Goal: Task Accomplishment & Management: Manage account settings

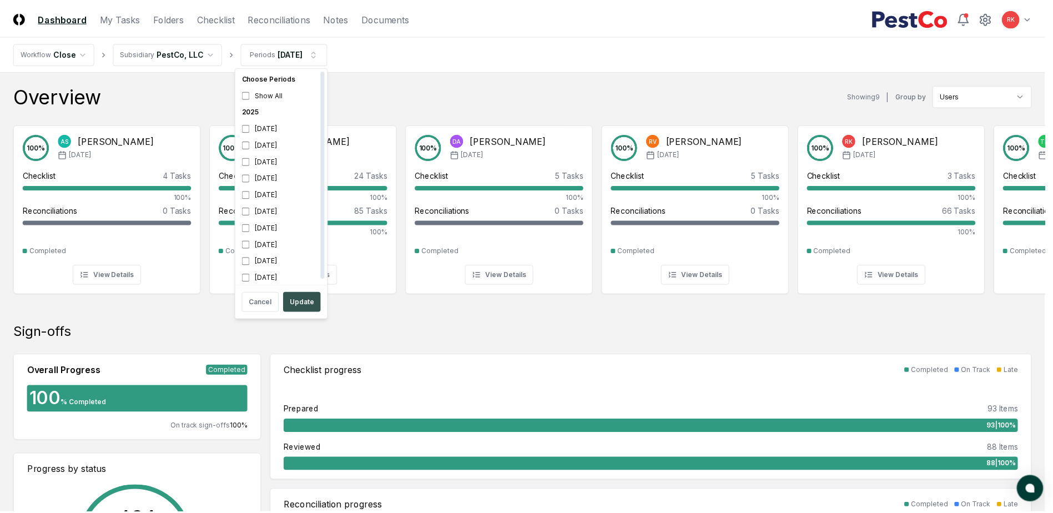
scroll to position [3, 0]
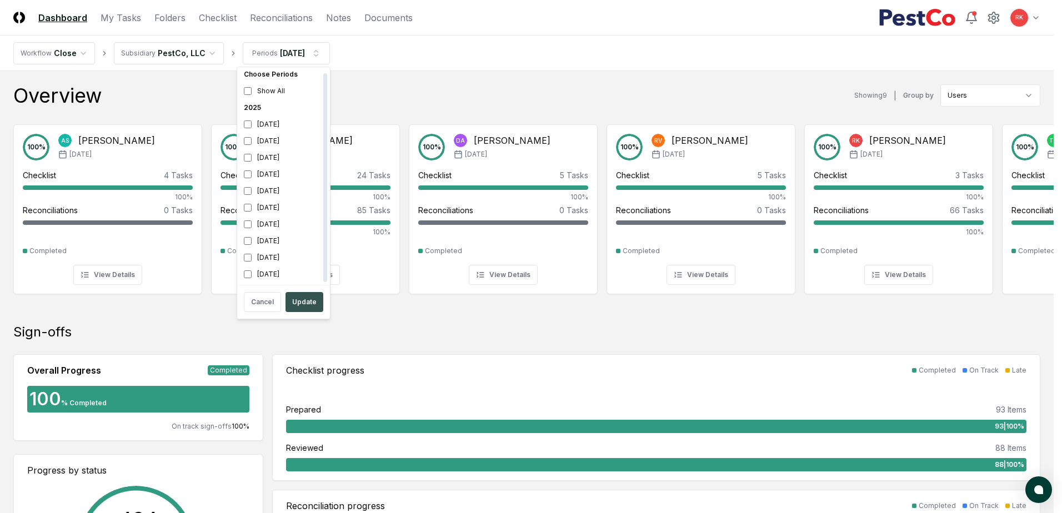
click at [310, 296] on button "Update" at bounding box center [304, 302] width 38 height 20
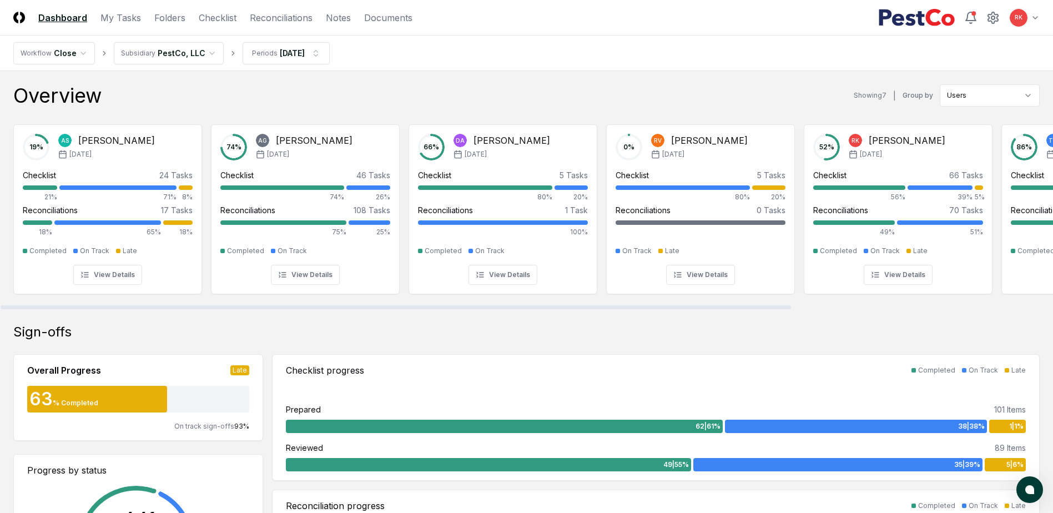
drag, startPoint x: 746, startPoint y: 309, endPoint x: 310, endPoint y: 329, distance: 436.4
click at [450, 309] on div at bounding box center [396, 307] width 791 height 4
click at [227, 22] on link "Checklist" at bounding box center [218, 17] width 38 height 13
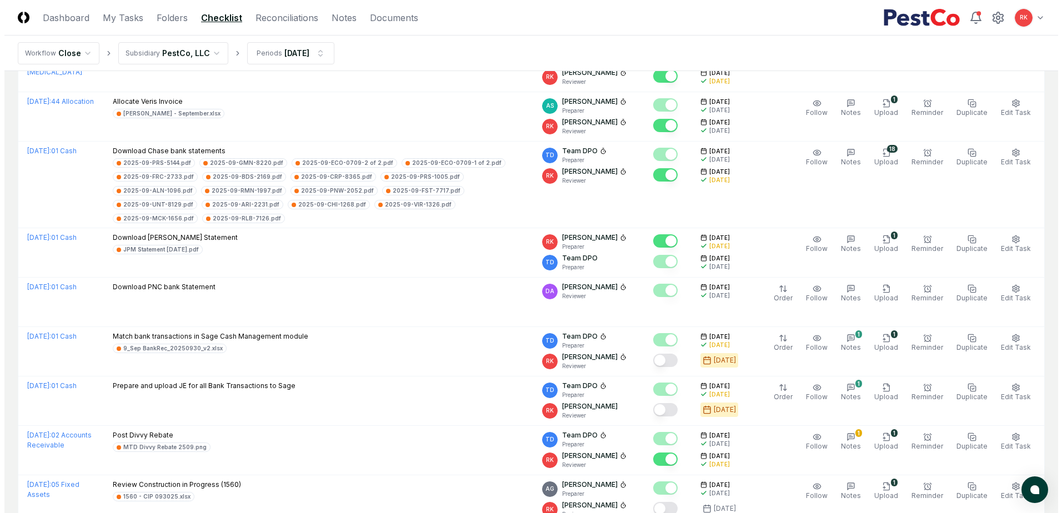
scroll to position [1777, 0]
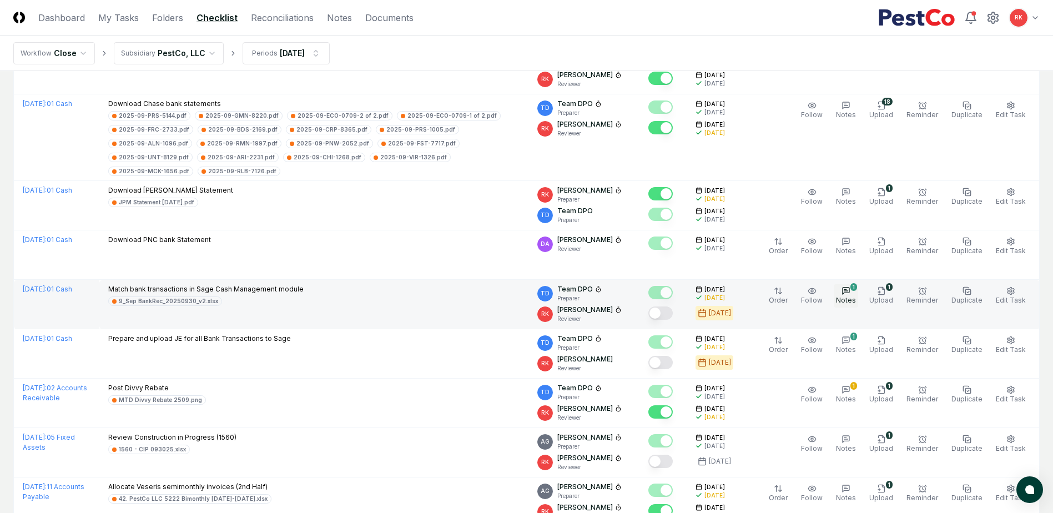
click at [854, 296] on span "Notes" at bounding box center [846, 300] width 20 height 8
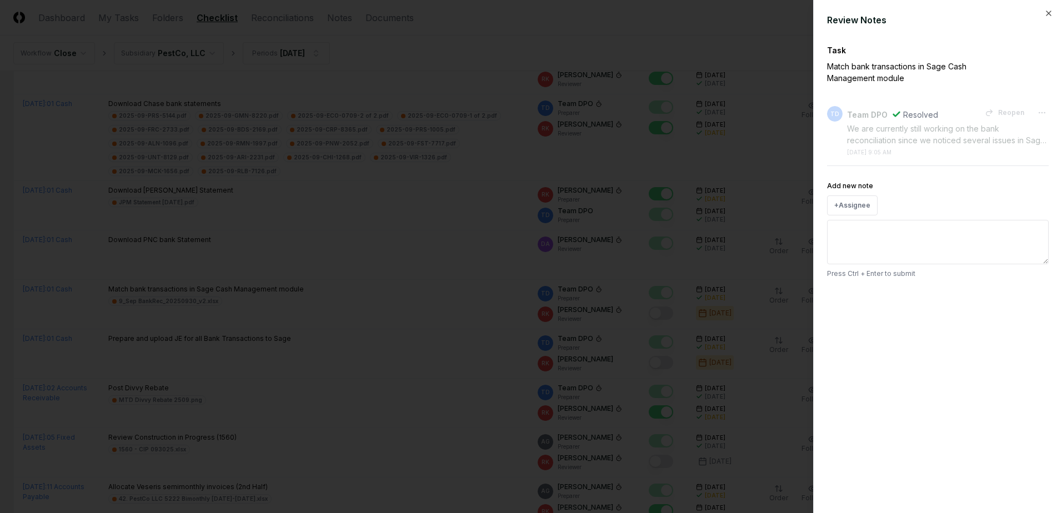
click at [726, 412] on div at bounding box center [531, 256] width 1062 height 513
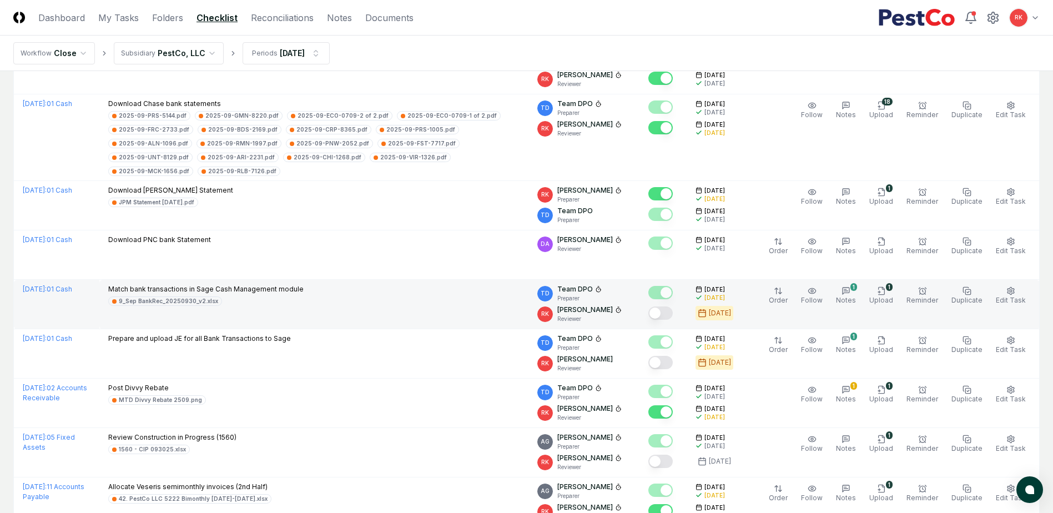
click at [662, 307] on button "Mark complete" at bounding box center [661, 313] width 24 height 13
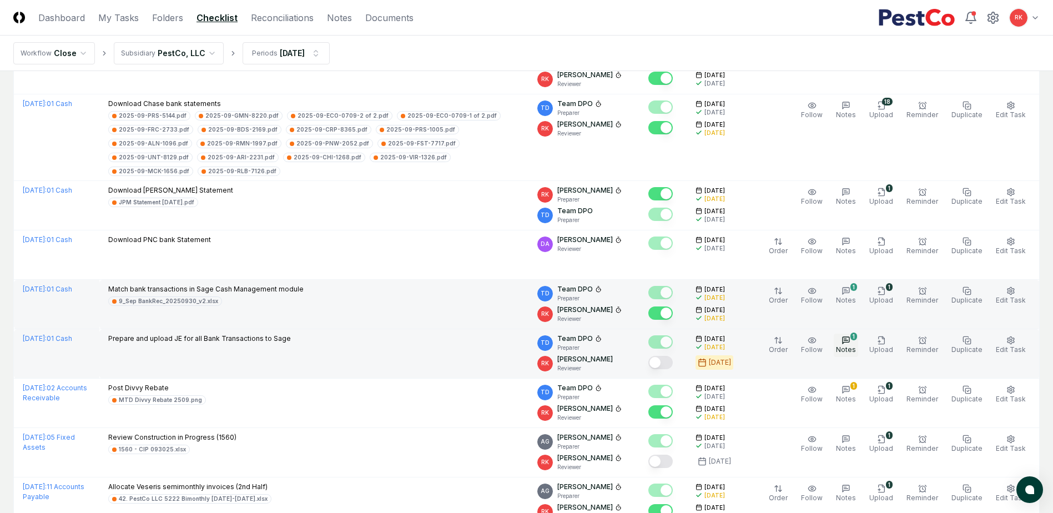
click at [858, 334] on button "1 Notes" at bounding box center [846, 345] width 24 height 23
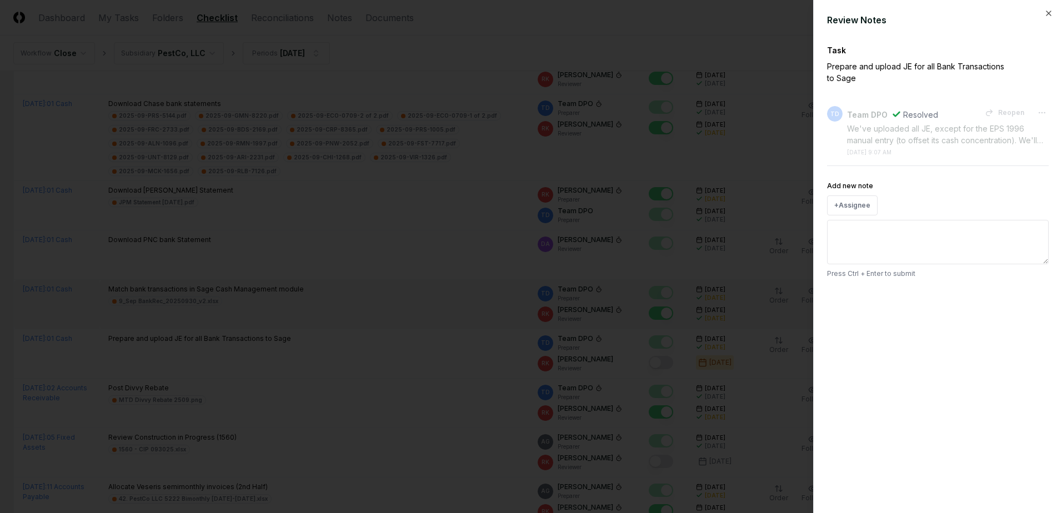
click at [769, 359] on div at bounding box center [531, 256] width 1062 height 513
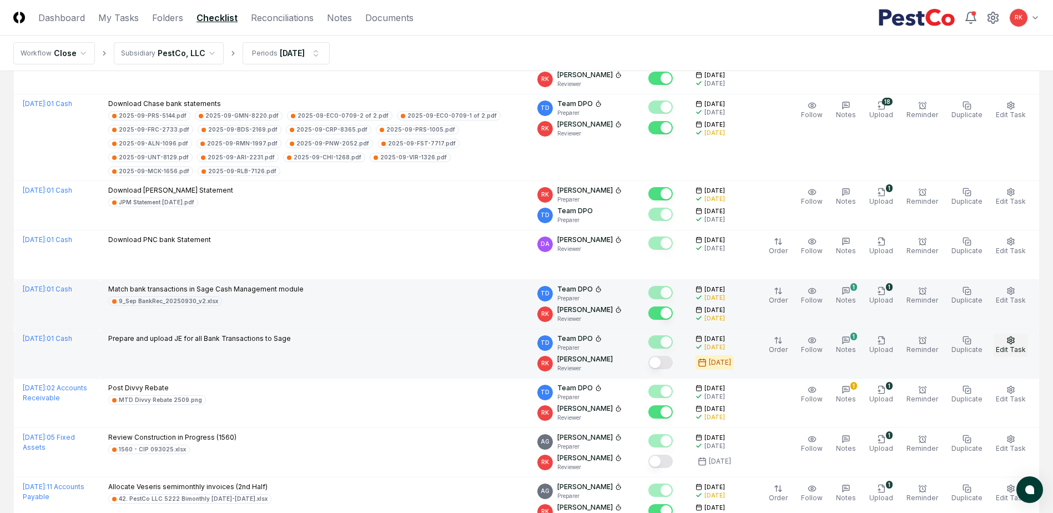
click at [1003, 345] on span "Edit Task" at bounding box center [1011, 349] width 30 height 8
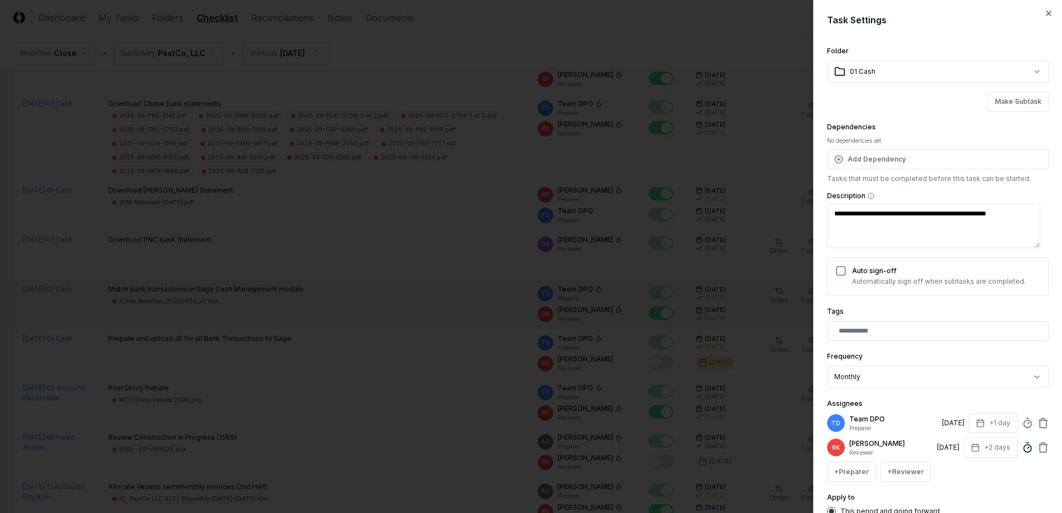
click at [1022, 444] on icon at bounding box center [1027, 447] width 11 height 11
type textarea "*"
type input "*****"
click at [982, 485] on div "**********" at bounding box center [938, 287] width 222 height 487
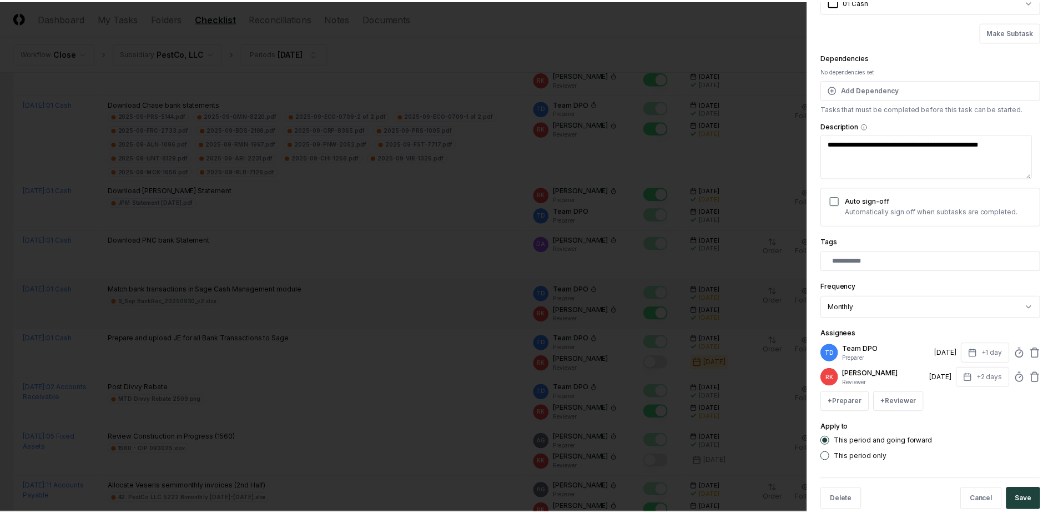
scroll to position [90, 0]
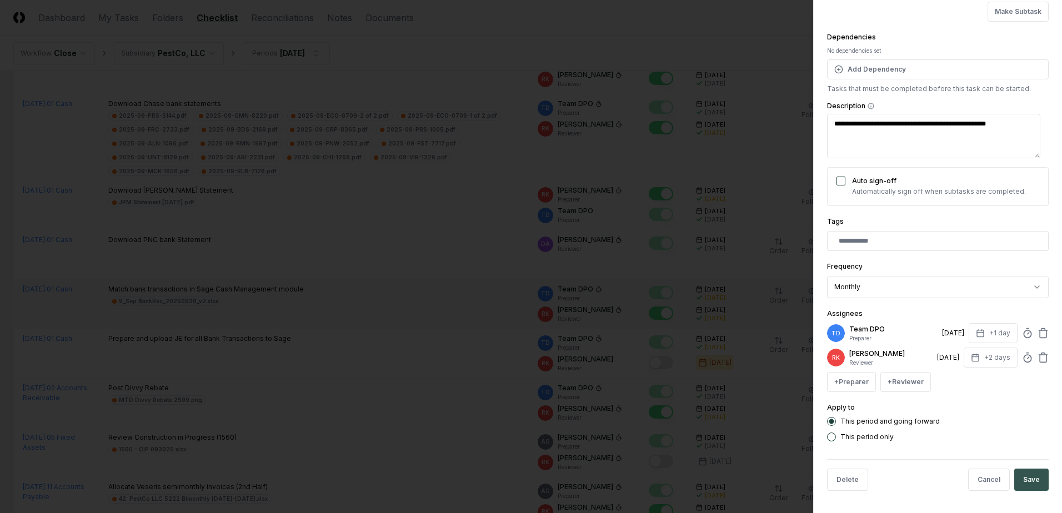
click at [1031, 475] on button "Save" at bounding box center [1031, 480] width 34 height 22
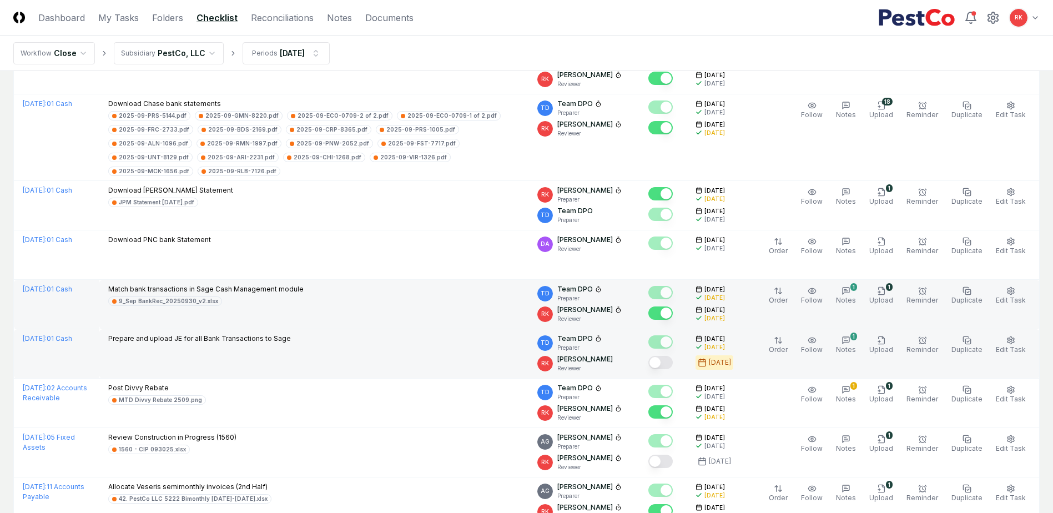
click at [670, 356] on button "Mark complete" at bounding box center [661, 362] width 24 height 13
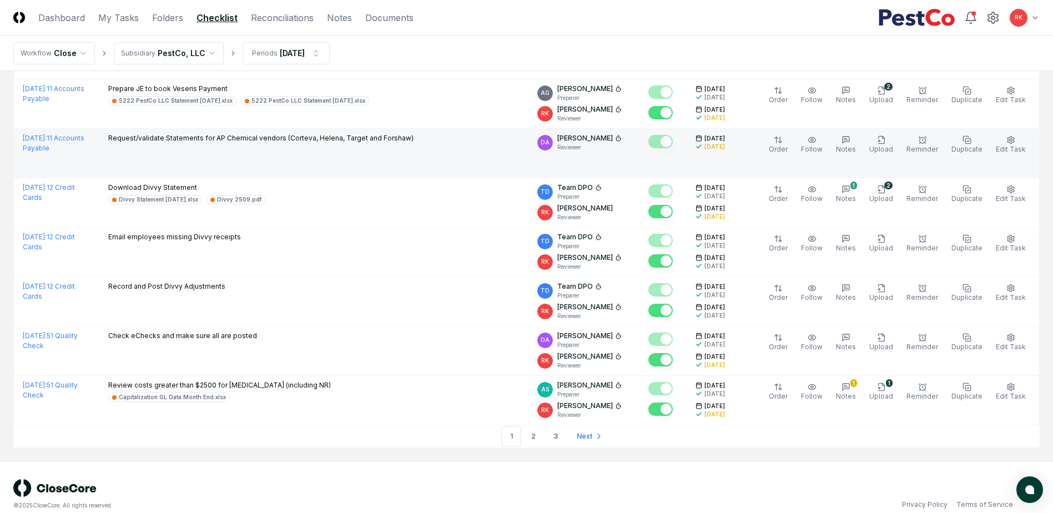
scroll to position [2274, 0]
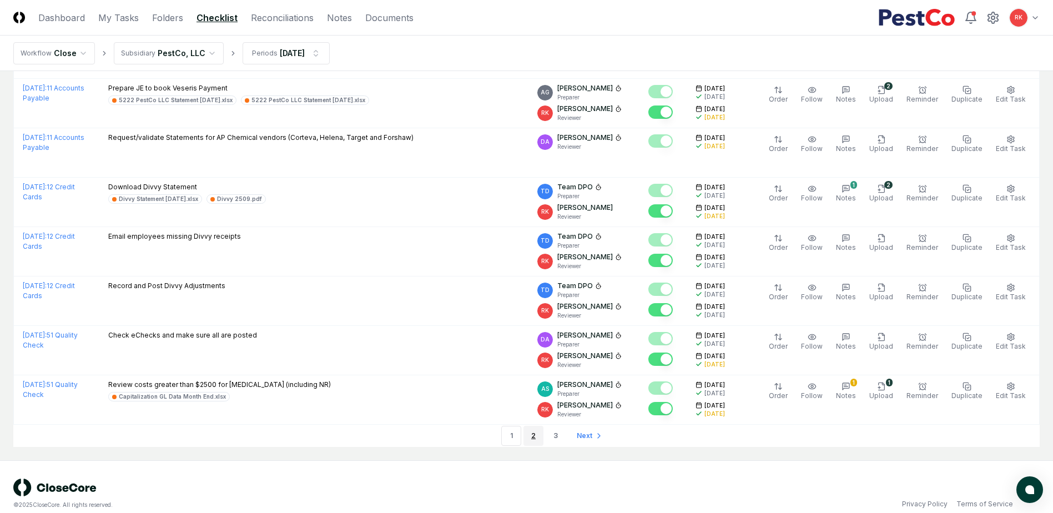
click at [538, 426] on link "2" at bounding box center [534, 436] width 20 height 20
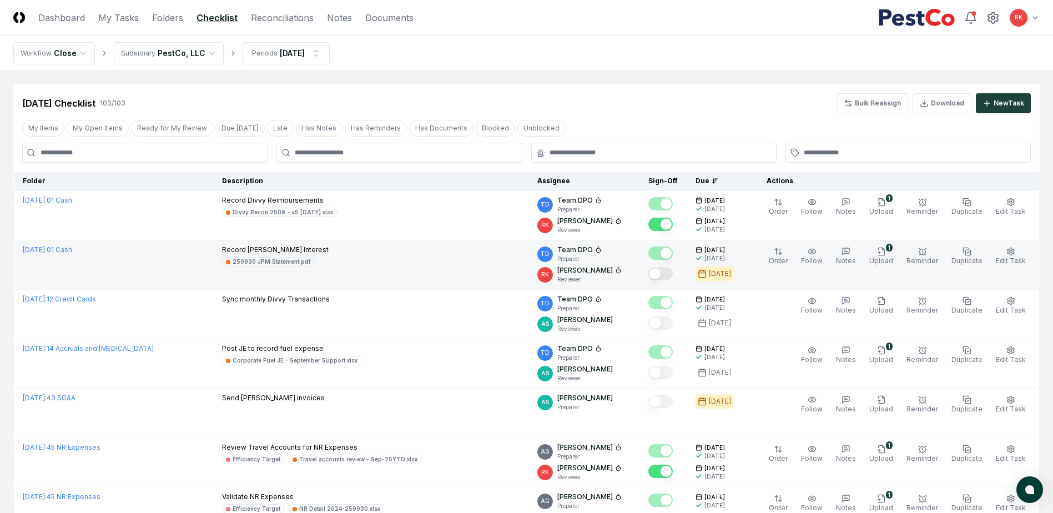
click at [668, 276] on button "Mark complete" at bounding box center [661, 273] width 24 height 13
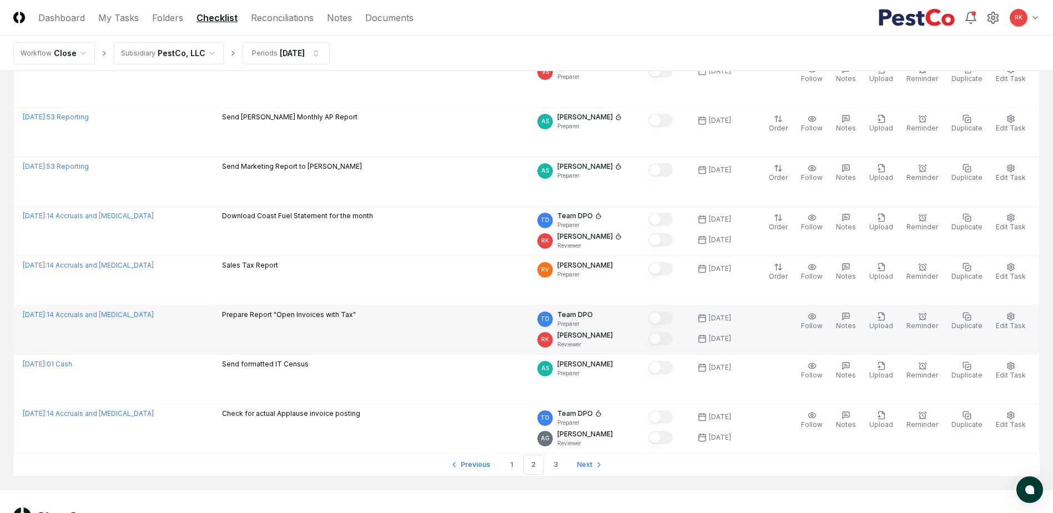
scroll to position [2251, 0]
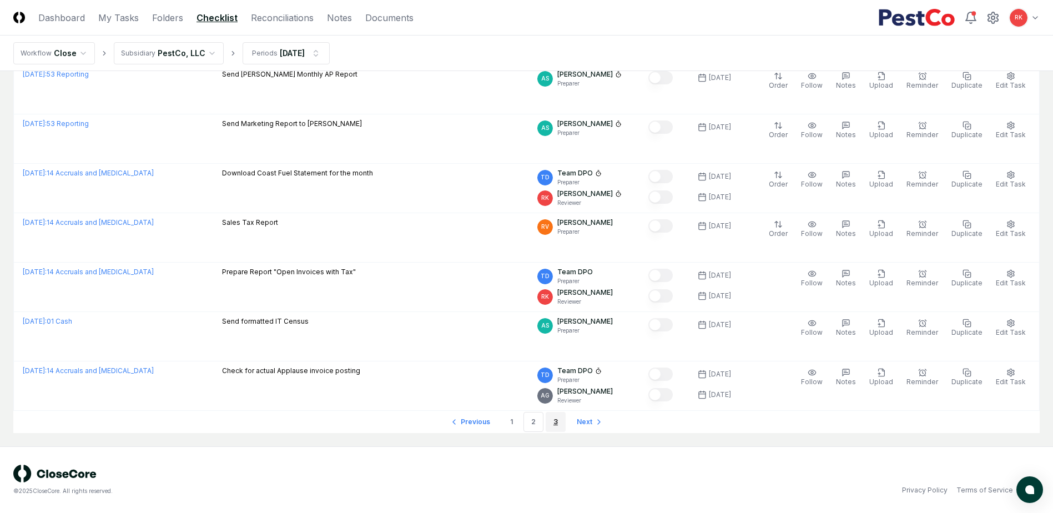
click at [554, 422] on link "3" at bounding box center [556, 422] width 20 height 20
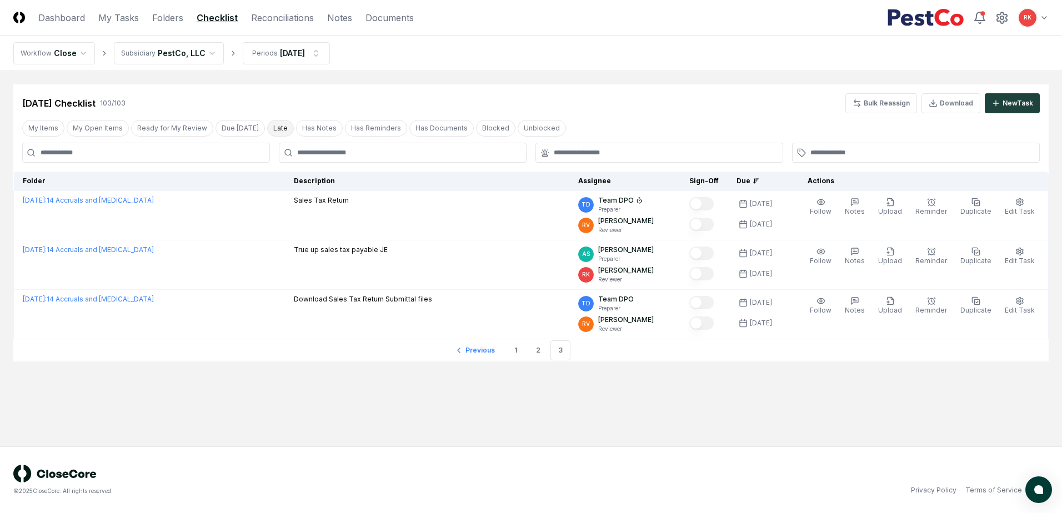
click at [276, 127] on button "Late" at bounding box center [280, 128] width 27 height 17
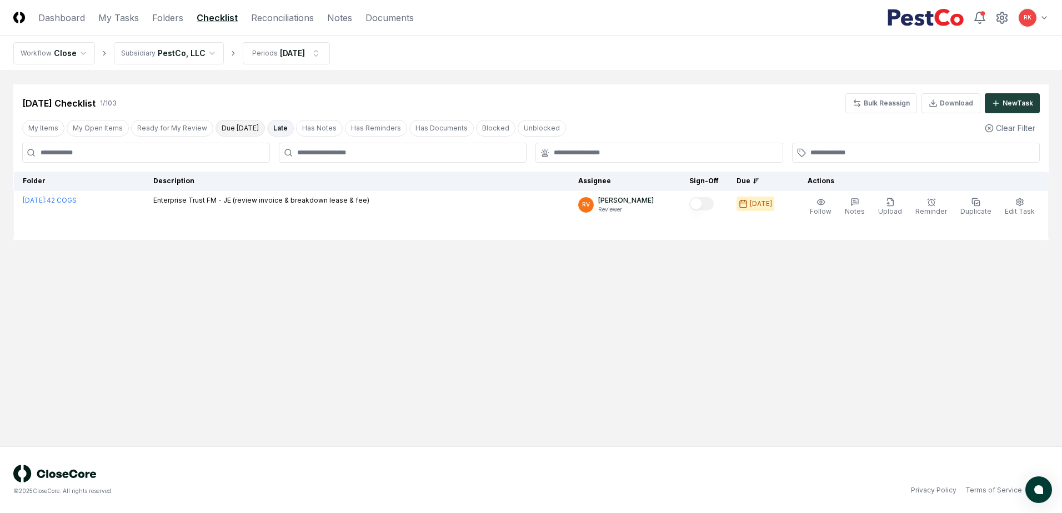
click at [240, 125] on button "Due [DATE]" at bounding box center [239, 128] width 49 height 17
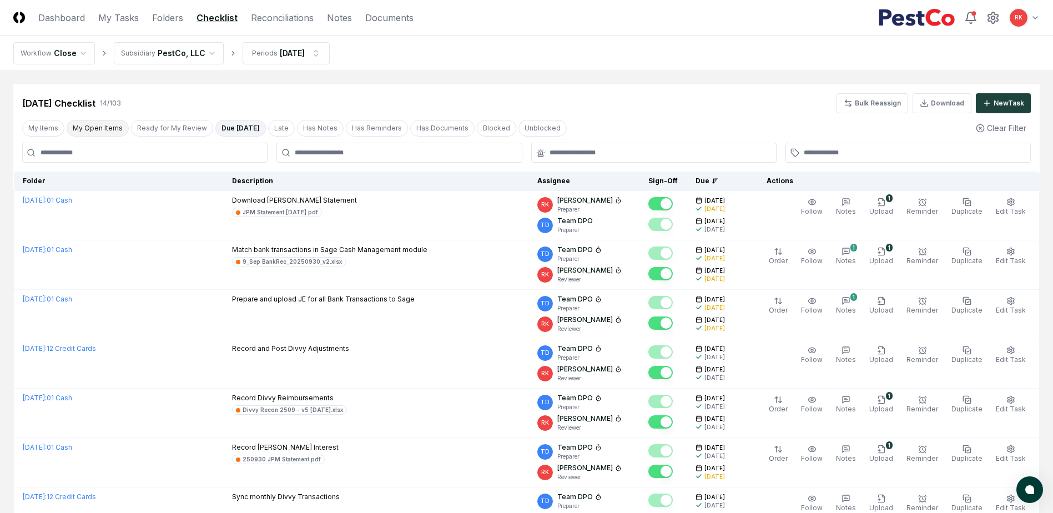
click at [103, 127] on button "My Open Items" at bounding box center [98, 128] width 62 height 17
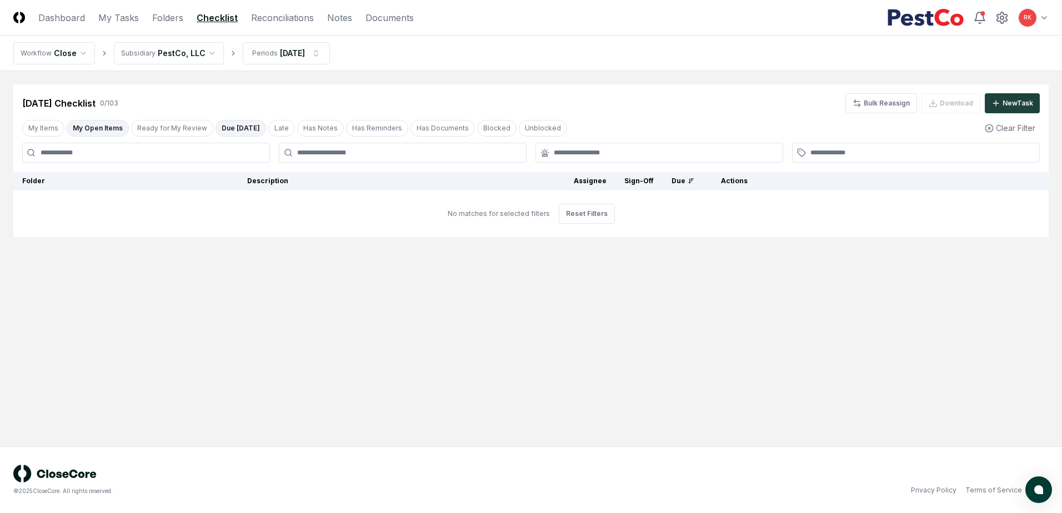
click at [221, 131] on button "Due [DATE]" at bounding box center [240, 128] width 51 height 17
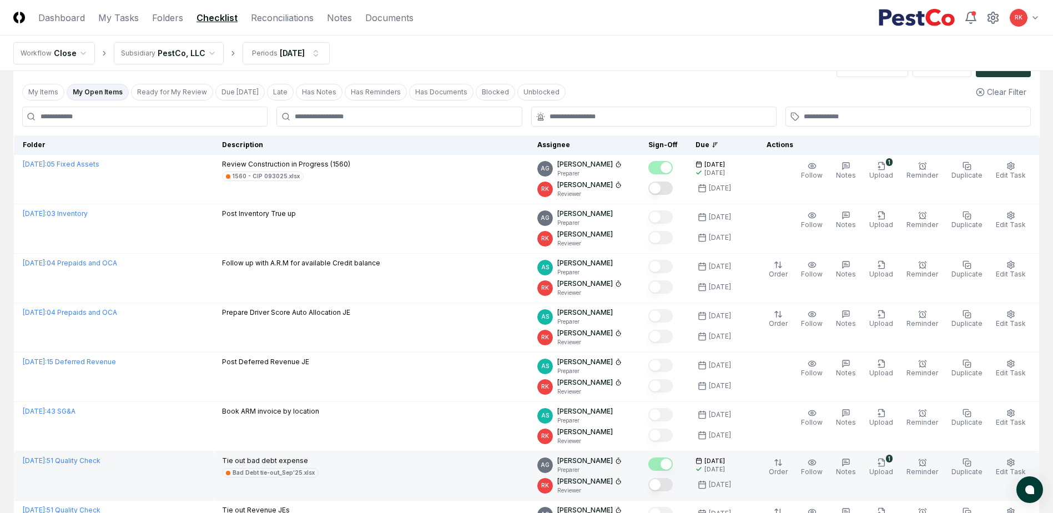
scroll to position [56, 0]
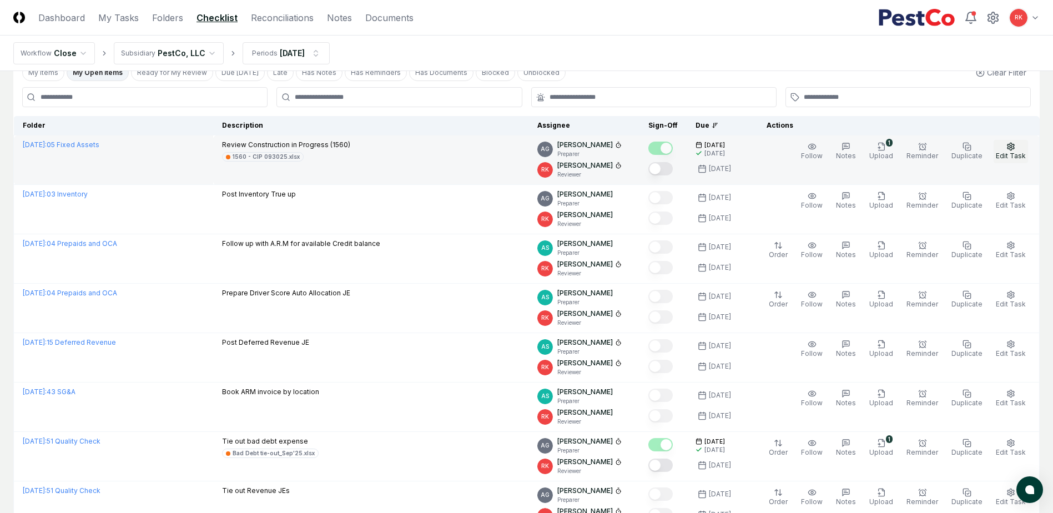
click at [1009, 151] on button "Edit Task" at bounding box center [1011, 151] width 34 height 23
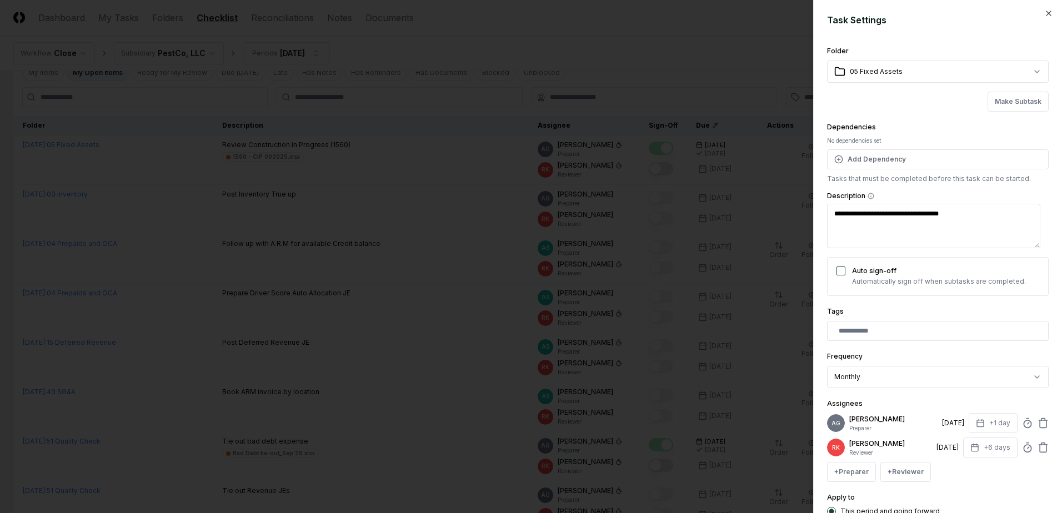
type textarea "*"
click at [769, 330] on div at bounding box center [531, 256] width 1062 height 513
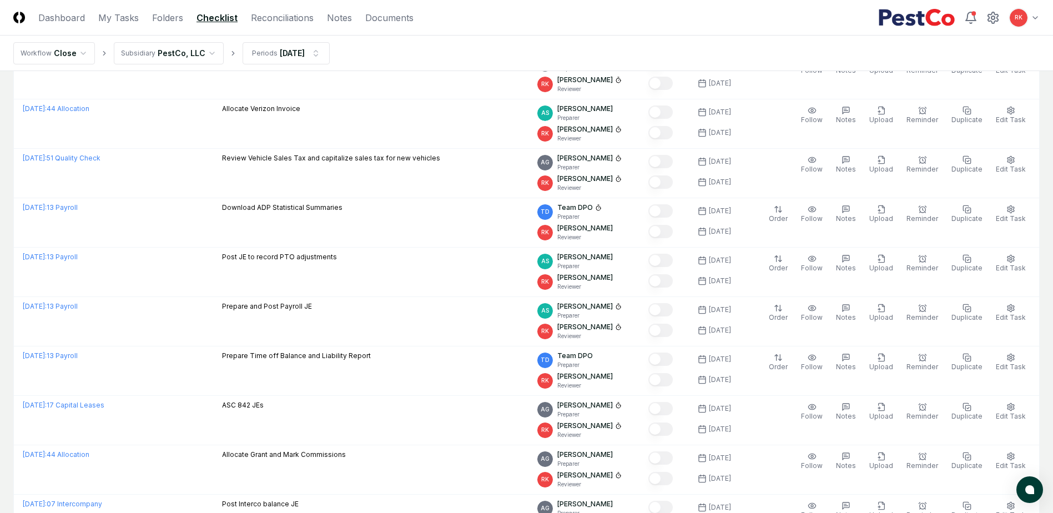
scroll to position [0, 0]
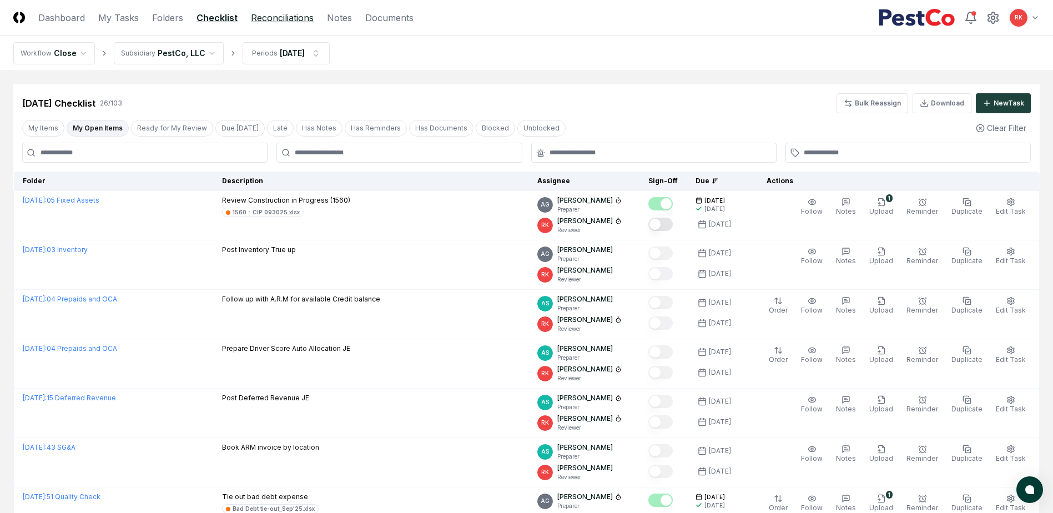
click at [278, 11] on link "Reconciliations" at bounding box center [282, 17] width 63 height 13
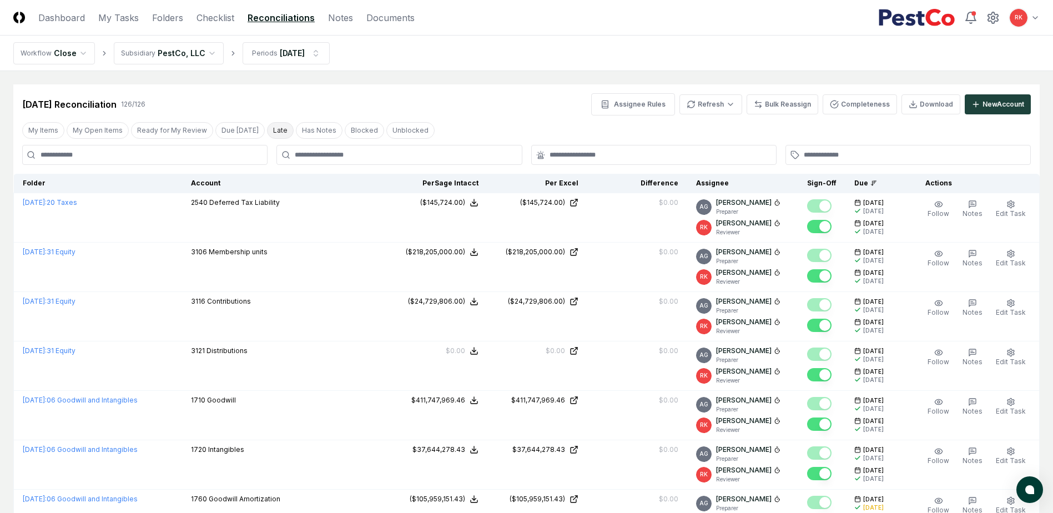
click at [270, 135] on button "Late" at bounding box center [280, 130] width 27 height 17
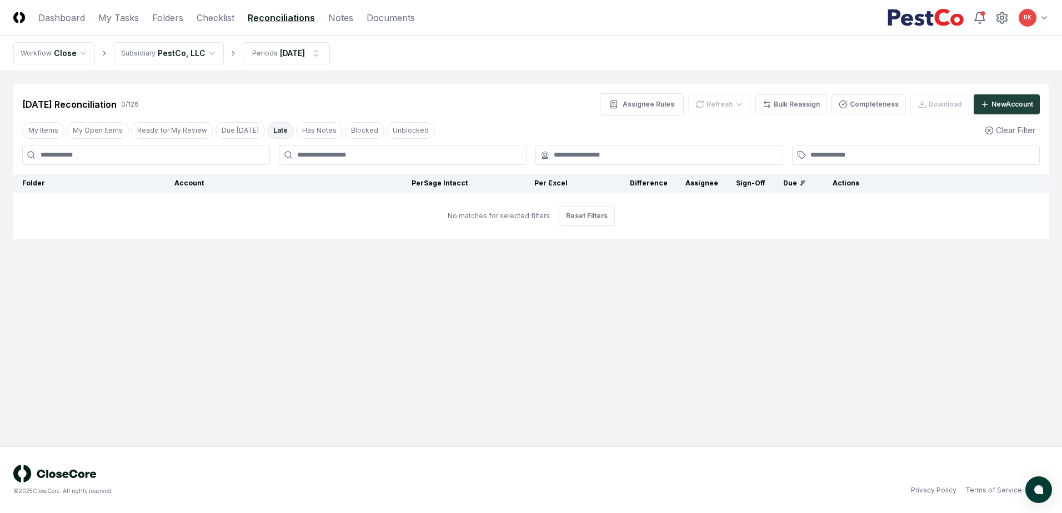
click at [270, 135] on button "Late" at bounding box center [280, 130] width 27 height 17
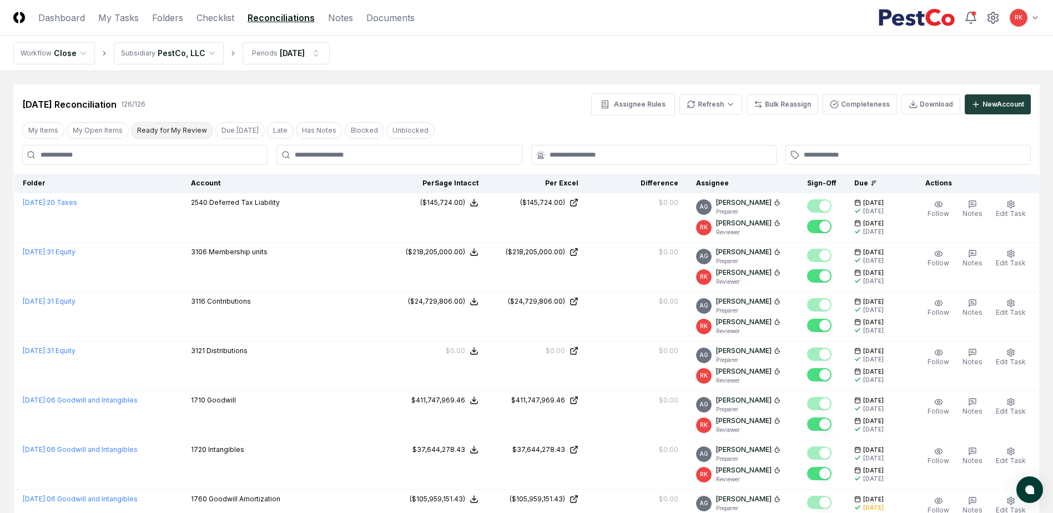
click at [171, 127] on button "Ready for My Review" at bounding box center [172, 130] width 82 height 17
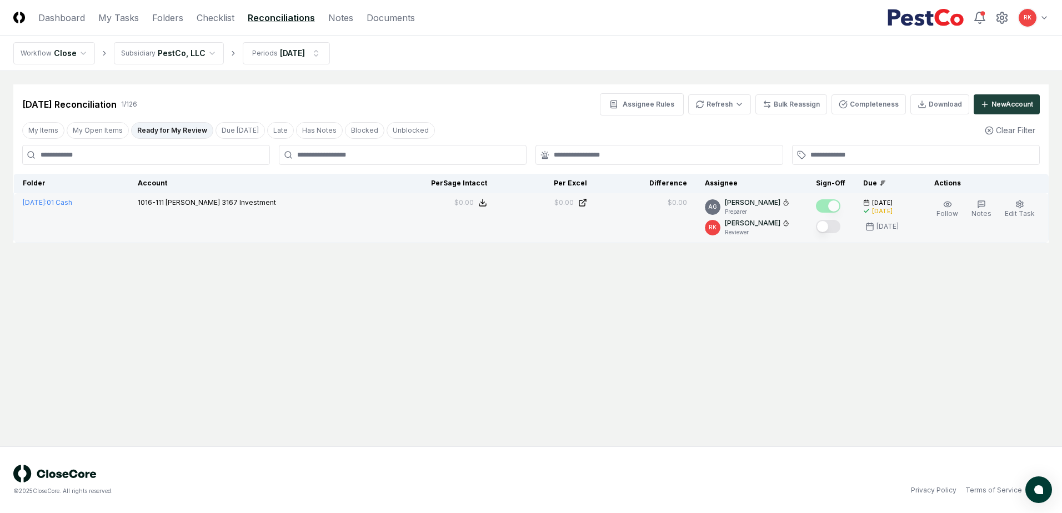
click at [829, 225] on button "Mark complete" at bounding box center [828, 226] width 24 height 13
click at [180, 132] on button "Ready for My Review" at bounding box center [172, 130] width 82 height 17
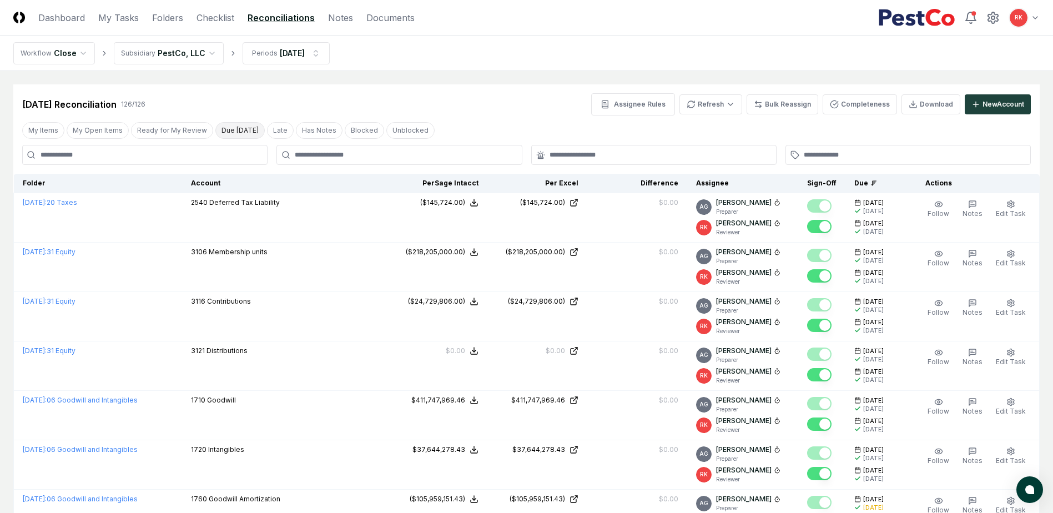
click at [234, 132] on button "Due [DATE]" at bounding box center [239, 130] width 49 height 17
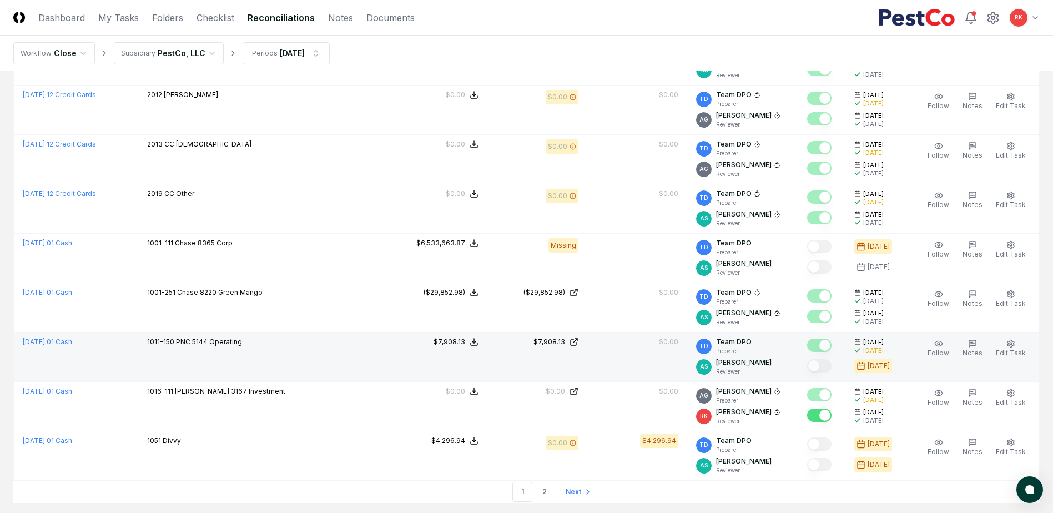
scroll to position [2253, 0]
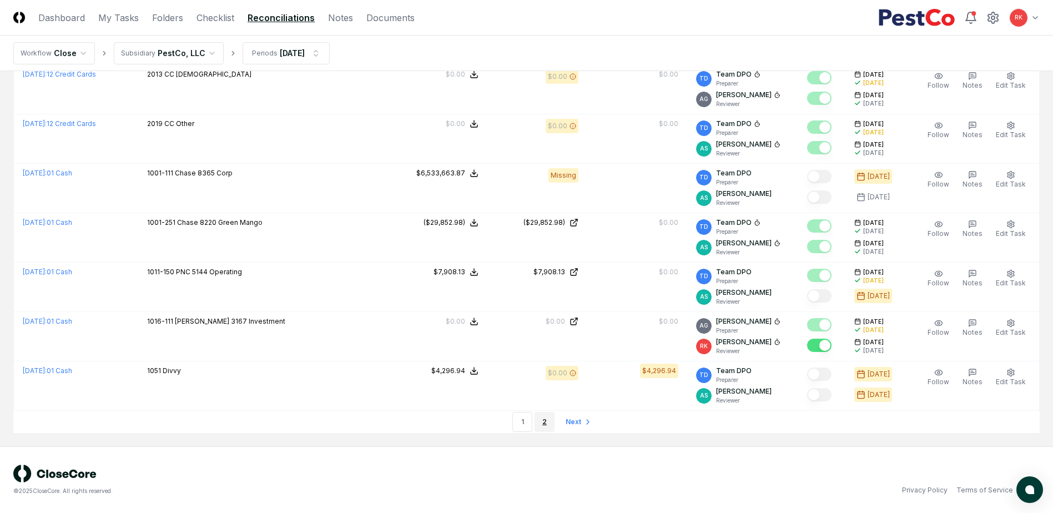
click at [538, 424] on link "2" at bounding box center [545, 422] width 20 height 20
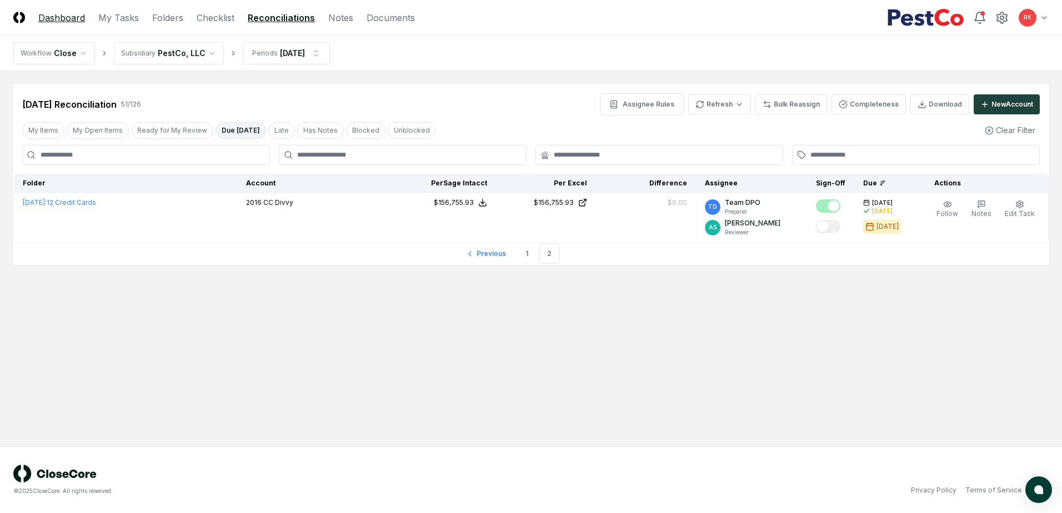
click at [71, 12] on link "Dashboard" at bounding box center [61, 17] width 47 height 13
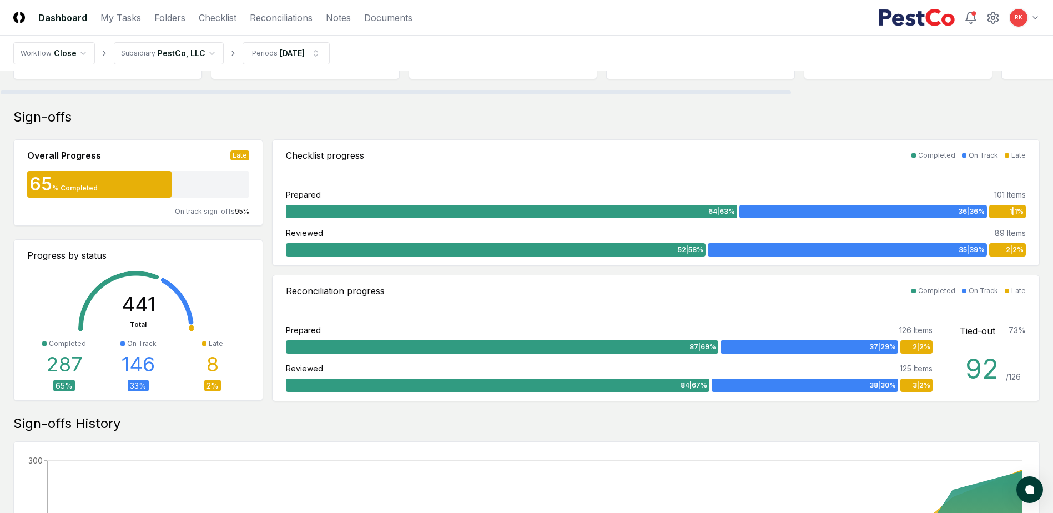
scroll to position [222, 0]
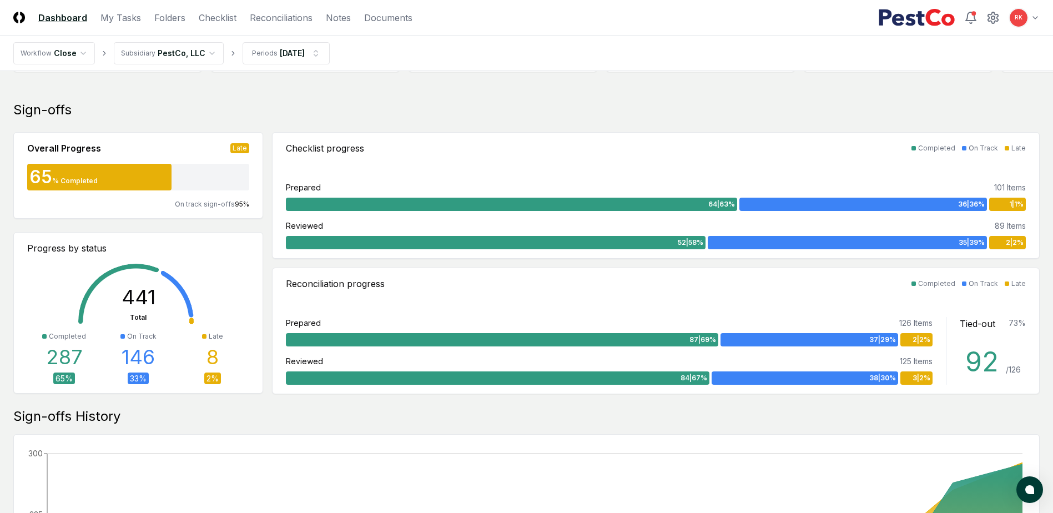
click at [208, 370] on div "Late 8 2 %" at bounding box center [212, 358] width 74 height 53
click at [215, 360] on div "8" at bounding box center [213, 357] width 12 height 22
click at [215, 357] on div "8" at bounding box center [213, 357] width 12 height 22
click at [208, 361] on div "8" at bounding box center [213, 357] width 12 height 22
click at [213, 380] on div "2 %" at bounding box center [212, 379] width 17 height 12
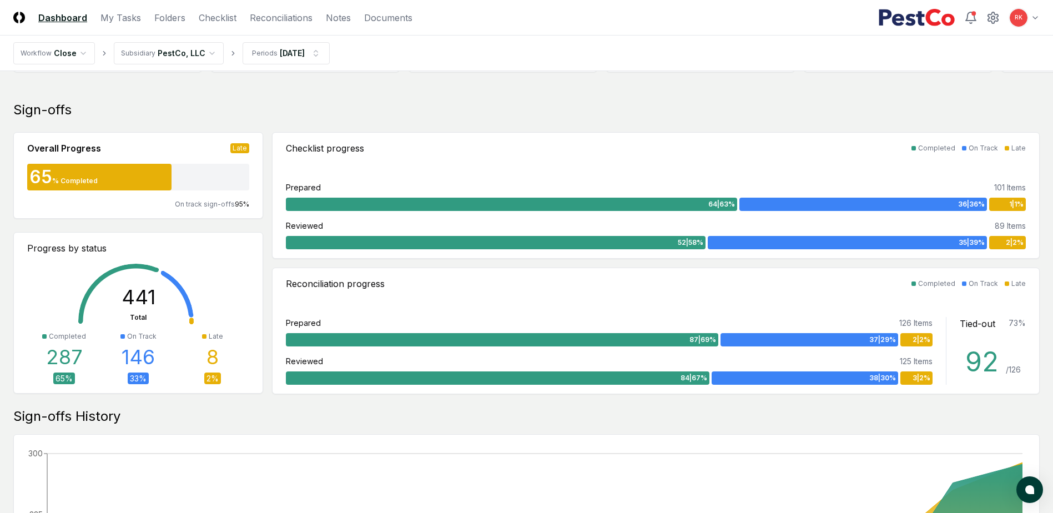
click at [212, 343] on div "Late 8 2 %" at bounding box center [212, 358] width 74 height 53
click at [206, 335] on div at bounding box center [204, 336] width 4 height 4
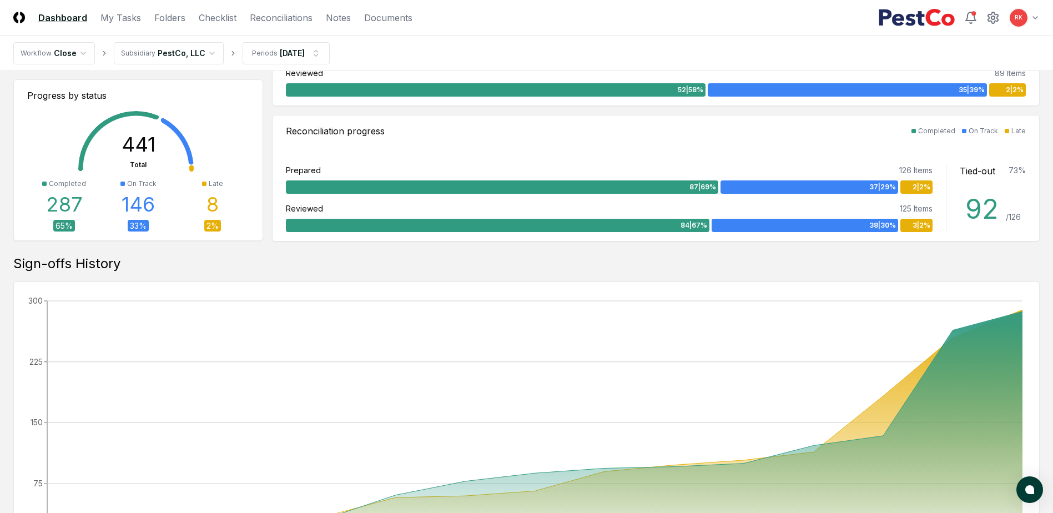
scroll to position [0, 0]
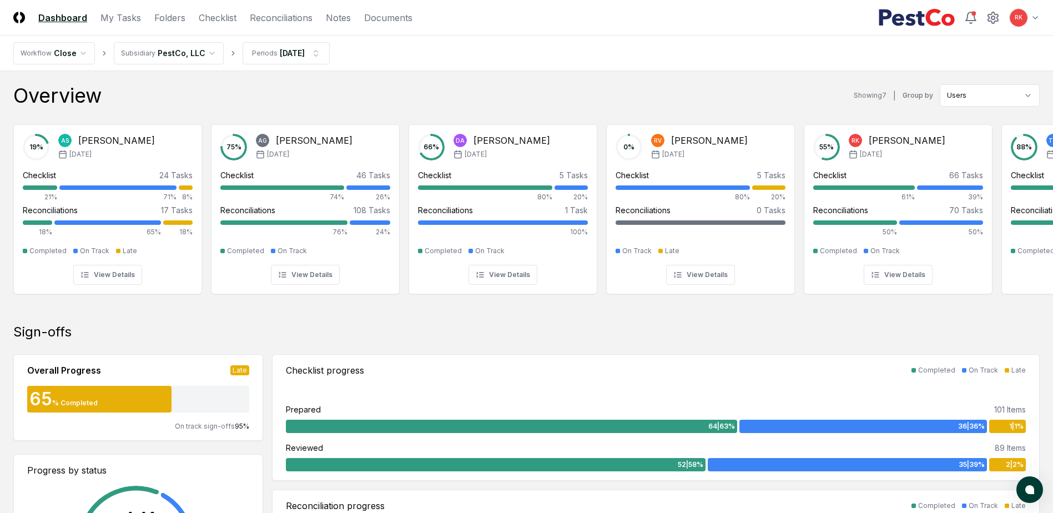
drag, startPoint x: 231, startPoint y: 18, endPoint x: 312, endPoint y: 70, distance: 96.0
click at [231, 18] on link "Checklist" at bounding box center [218, 17] width 38 height 13
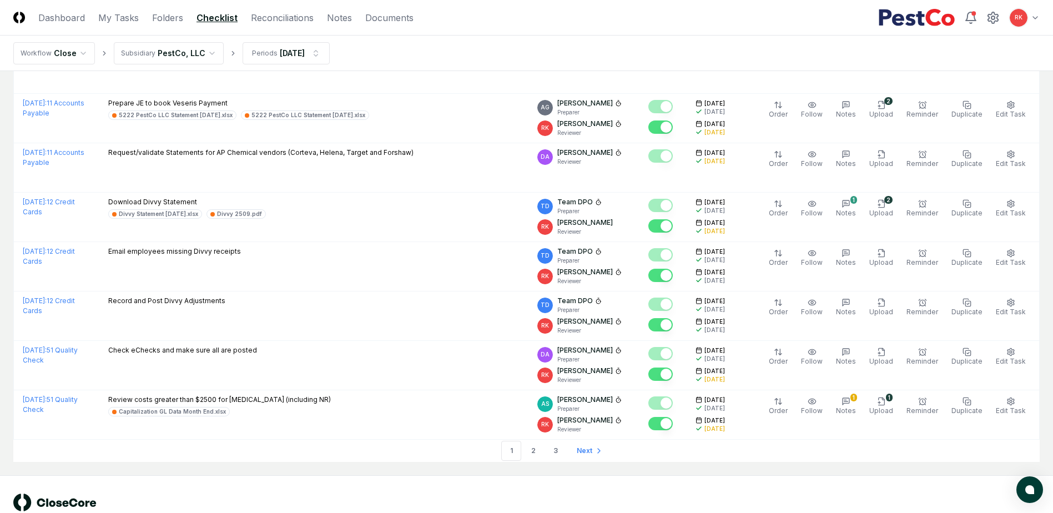
scroll to position [2274, 0]
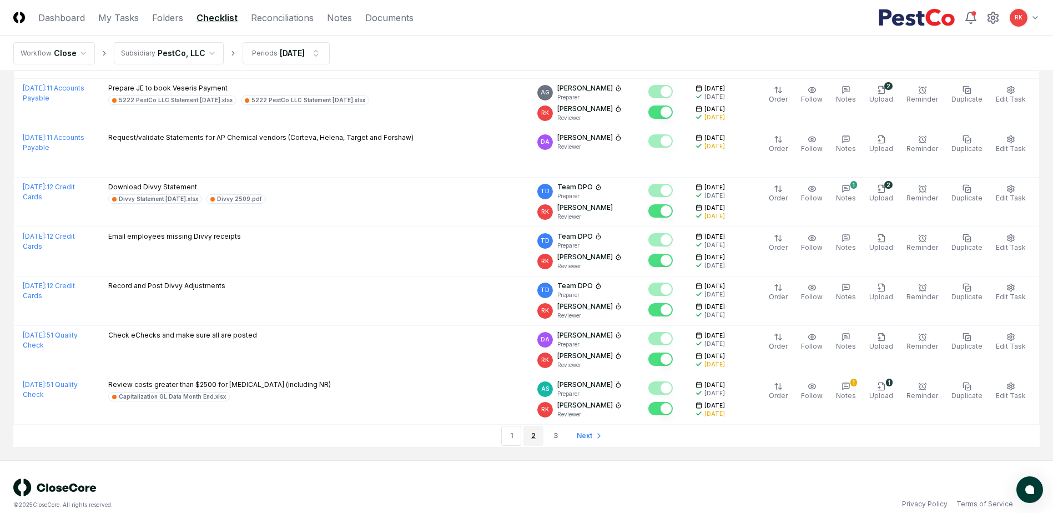
click at [541, 426] on link "2" at bounding box center [534, 436] width 20 height 20
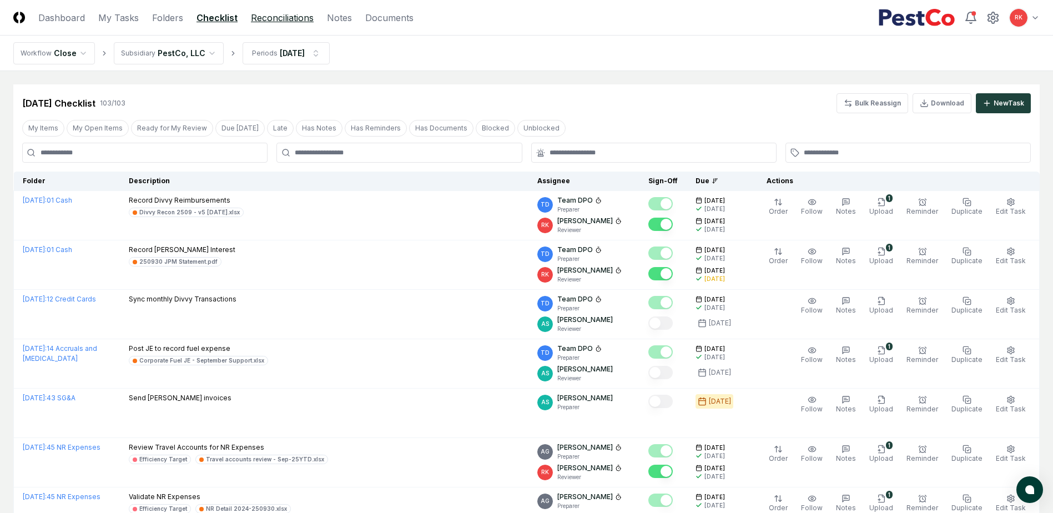
click at [272, 14] on link "Reconciliations" at bounding box center [282, 17] width 63 height 13
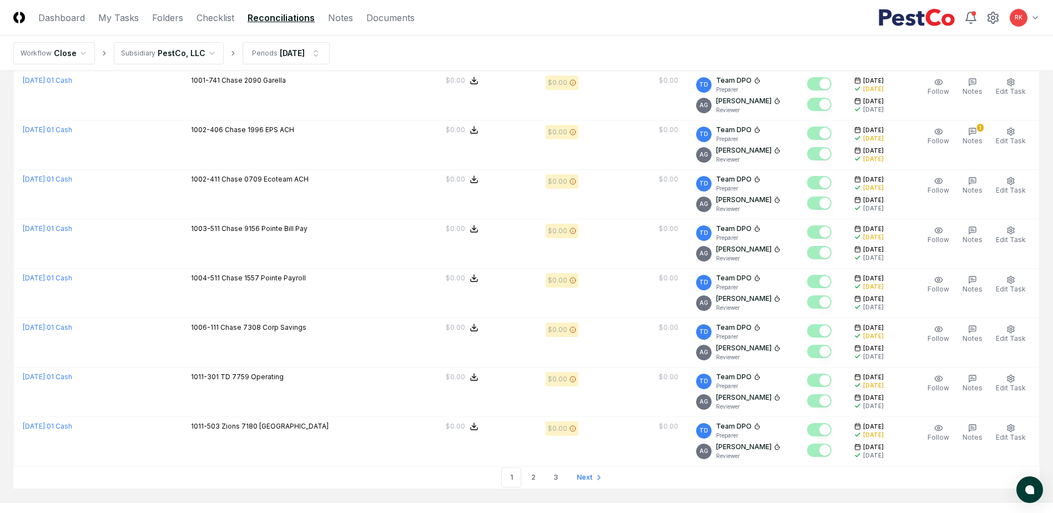
scroll to position [2253, 0]
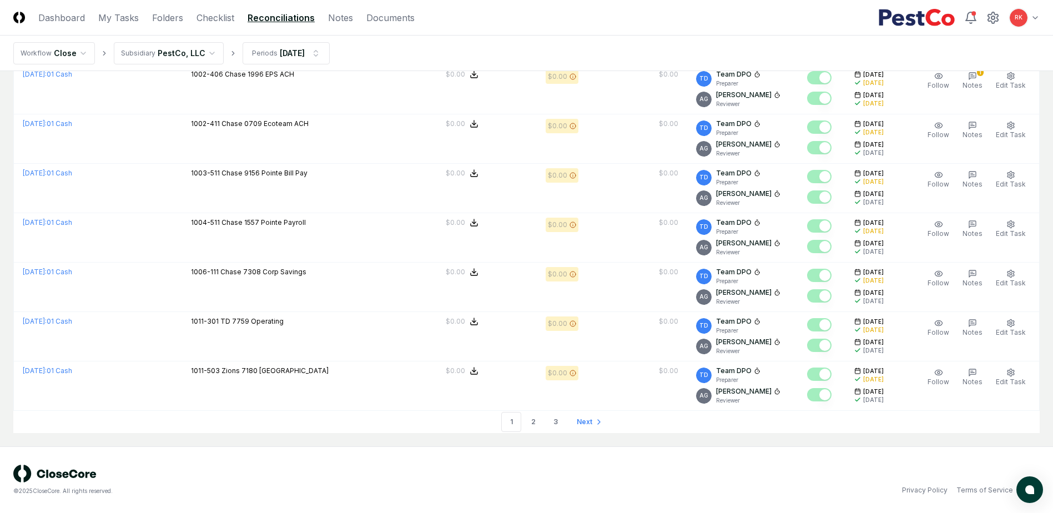
drag, startPoint x: 533, startPoint y: 421, endPoint x: 532, endPoint y: 416, distance: 5.6
click at [534, 421] on link "2" at bounding box center [534, 422] width 20 height 20
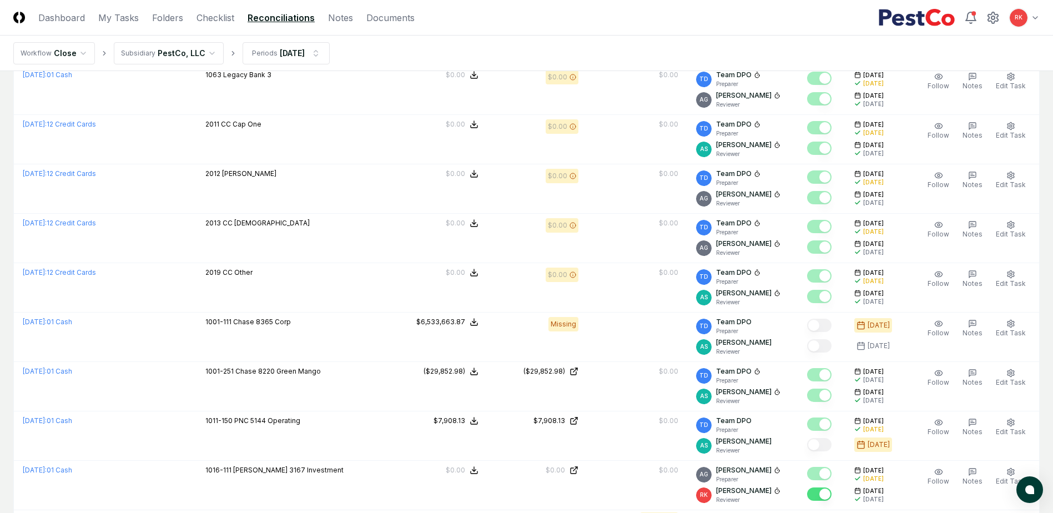
scroll to position [888, 0]
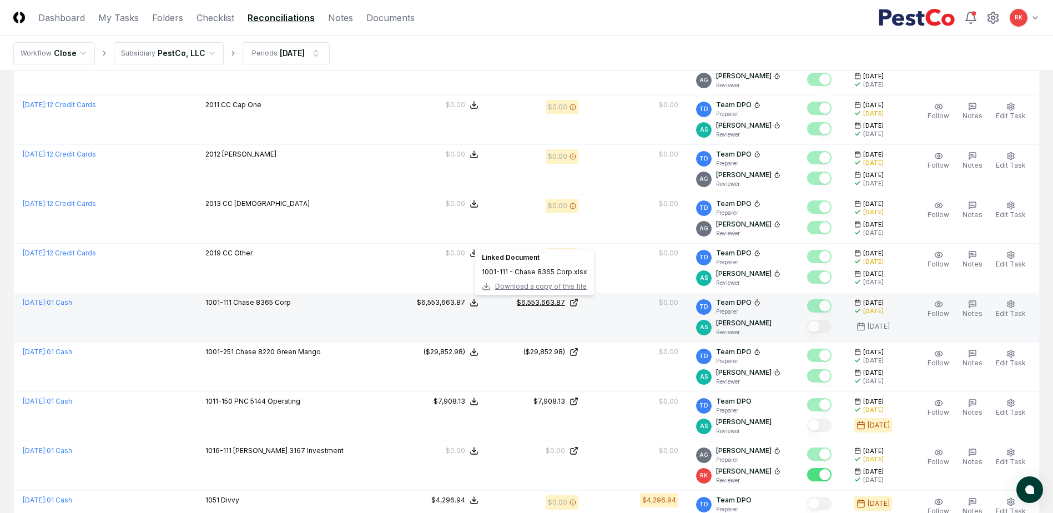
click at [533, 306] on div "$6,553,663.87" at bounding box center [541, 303] width 48 height 10
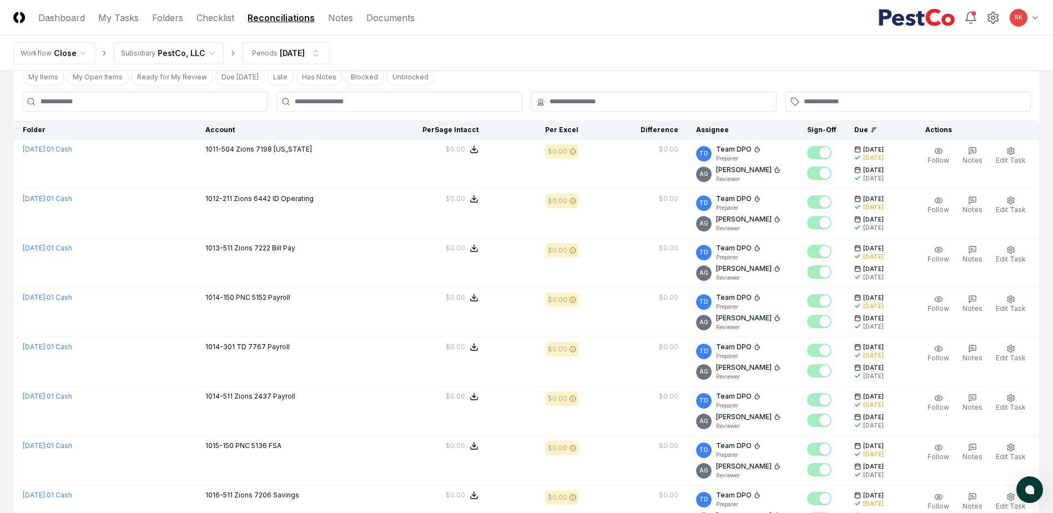
scroll to position [0, 0]
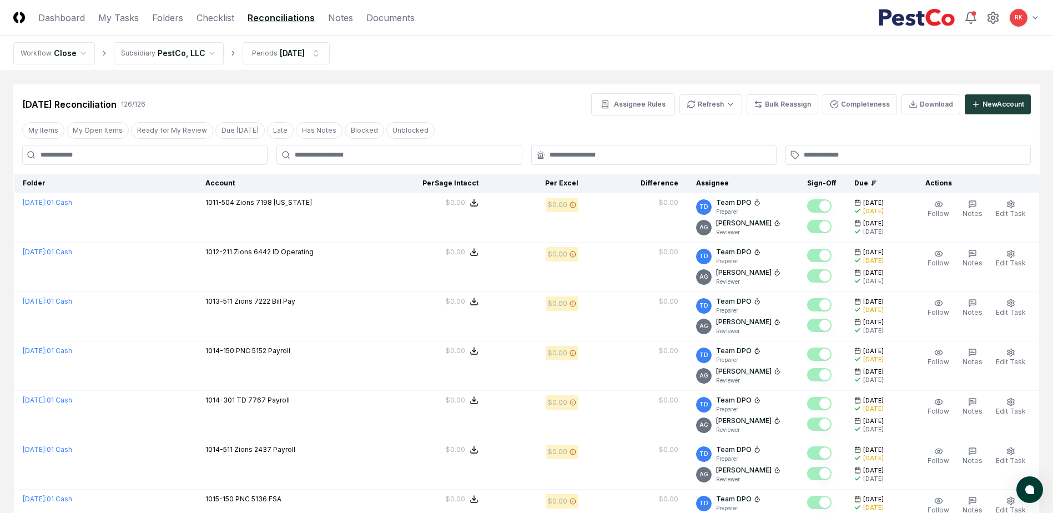
click at [66, 24] on header "CloseCore Dashboard My Tasks Folders Checklist Reconciliations Notes Documents …" at bounding box center [526, 18] width 1053 height 36
click at [63, 22] on link "Dashboard" at bounding box center [61, 17] width 47 height 13
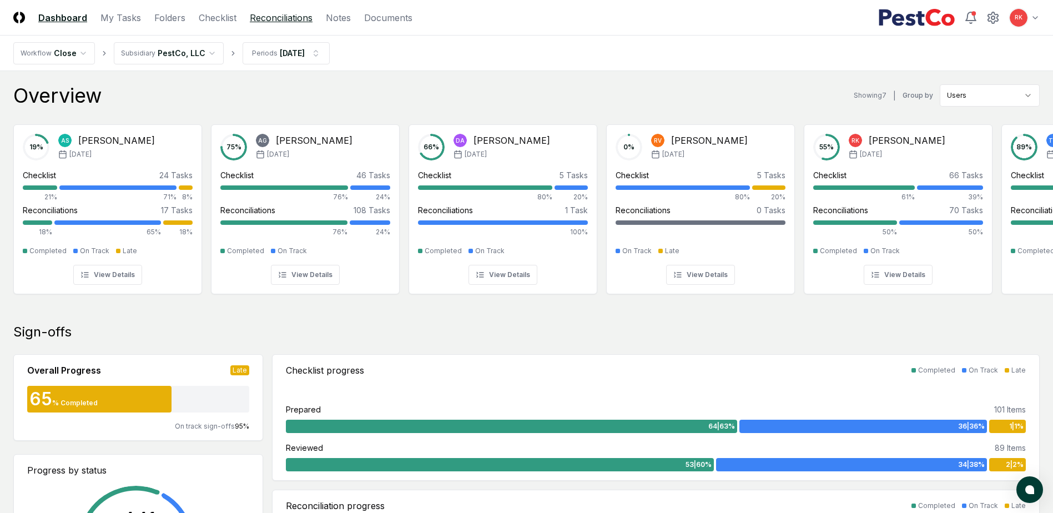
click at [288, 17] on link "Reconciliations" at bounding box center [281, 17] width 63 height 13
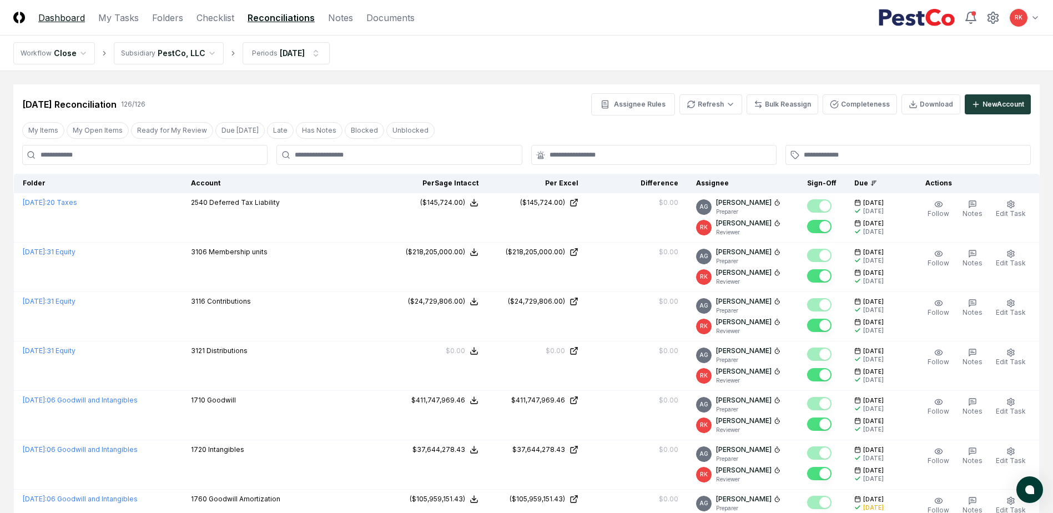
click at [50, 21] on link "Dashboard" at bounding box center [61, 17] width 47 height 13
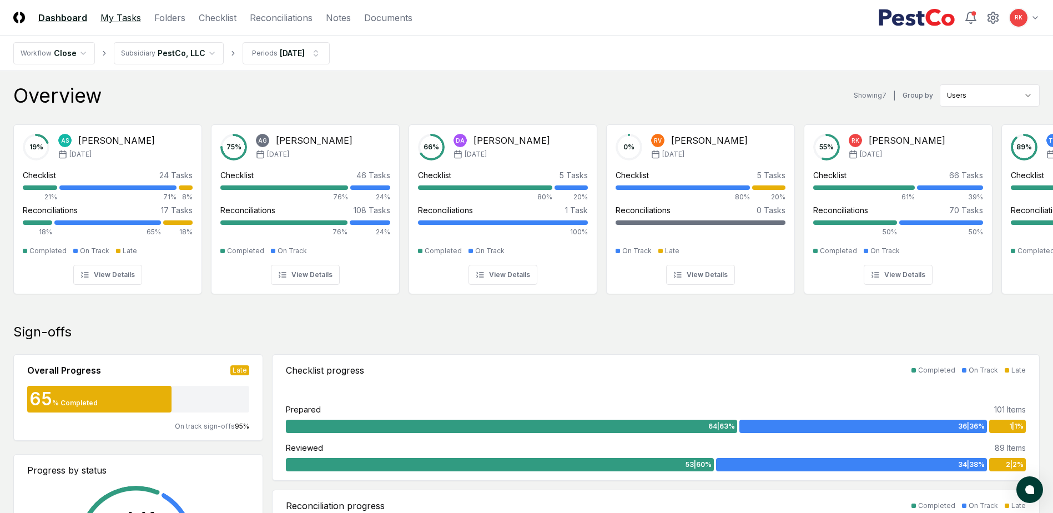
click at [119, 19] on link "My Tasks" at bounding box center [121, 17] width 41 height 13
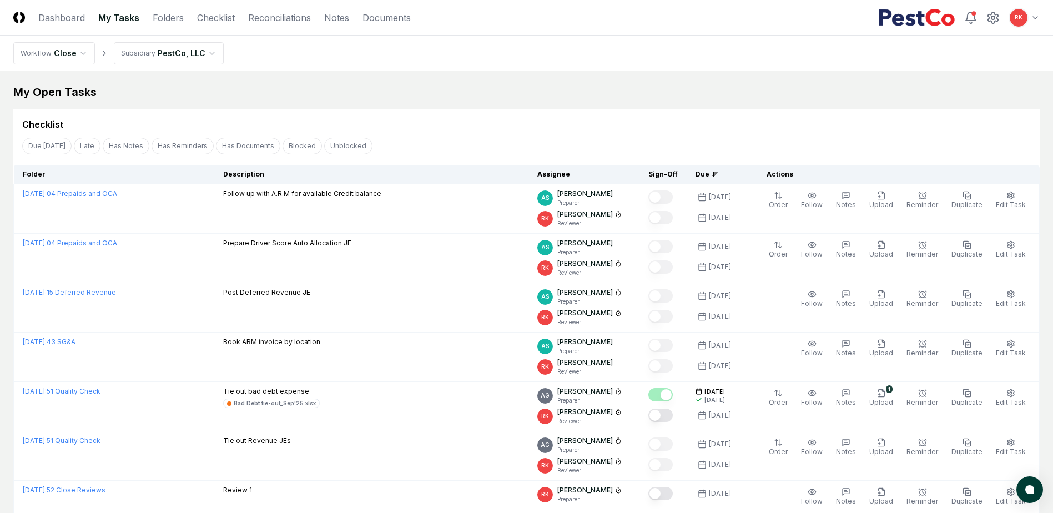
drag, startPoint x: 218, startPoint y: 14, endPoint x: 234, endPoint y: 31, distance: 22.4
click at [218, 14] on link "Checklist" at bounding box center [216, 17] width 38 height 13
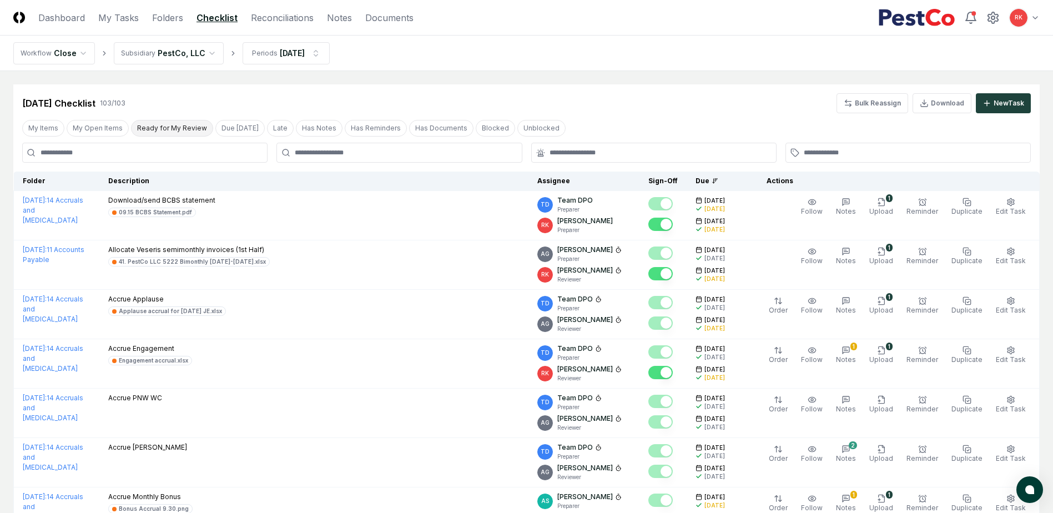
click at [190, 131] on button "Ready for My Review" at bounding box center [172, 128] width 82 height 17
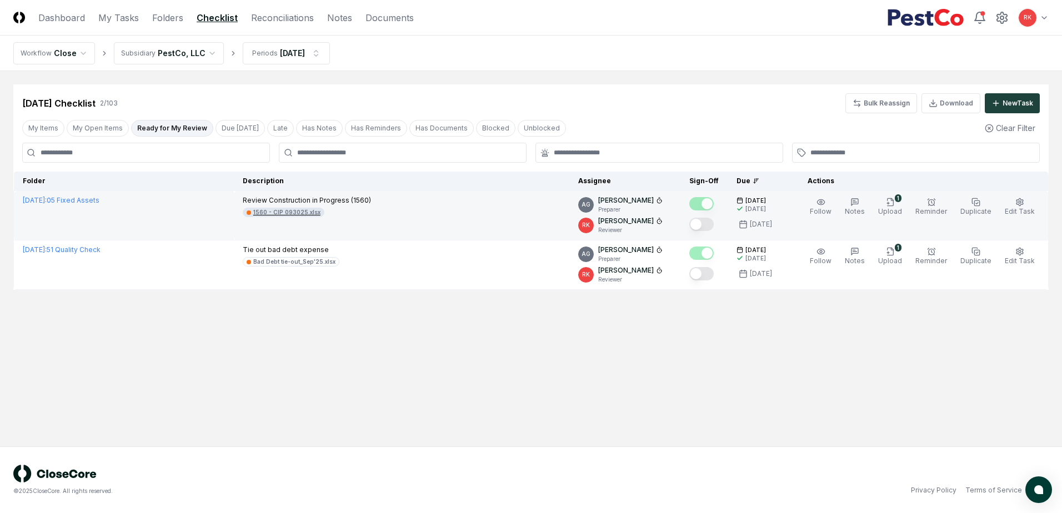
click at [320, 214] on div "1560 - CIP 093025.xlsx" at bounding box center [286, 212] width 67 height 8
